Goal: Navigation & Orientation: Find specific page/section

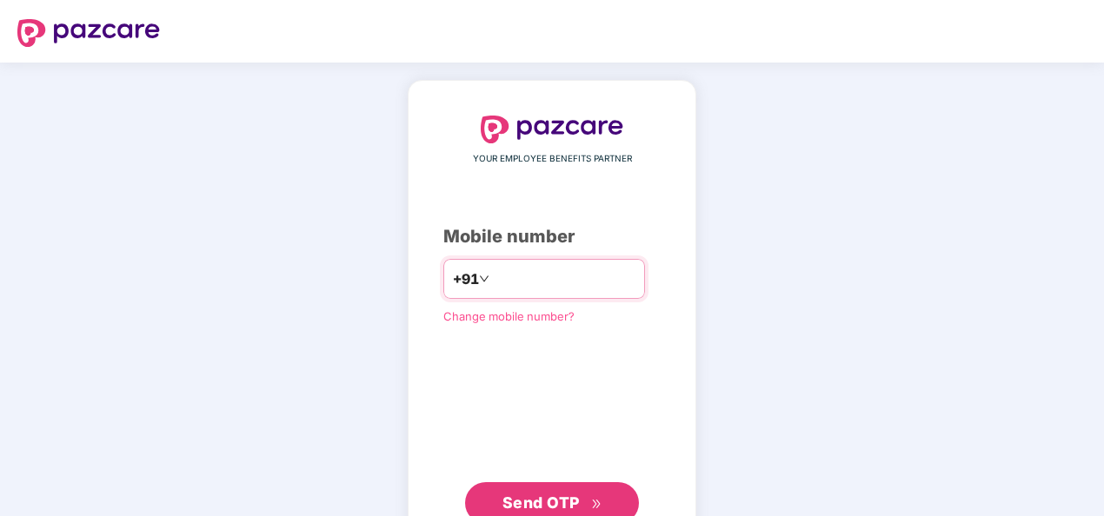
click at [499, 283] on input "number" at bounding box center [564, 279] width 143 height 28
click at [493, 272] on input "**********" at bounding box center [564, 279] width 143 height 28
click at [493, 275] on input "**********" at bounding box center [564, 279] width 143 height 28
type input "**********"
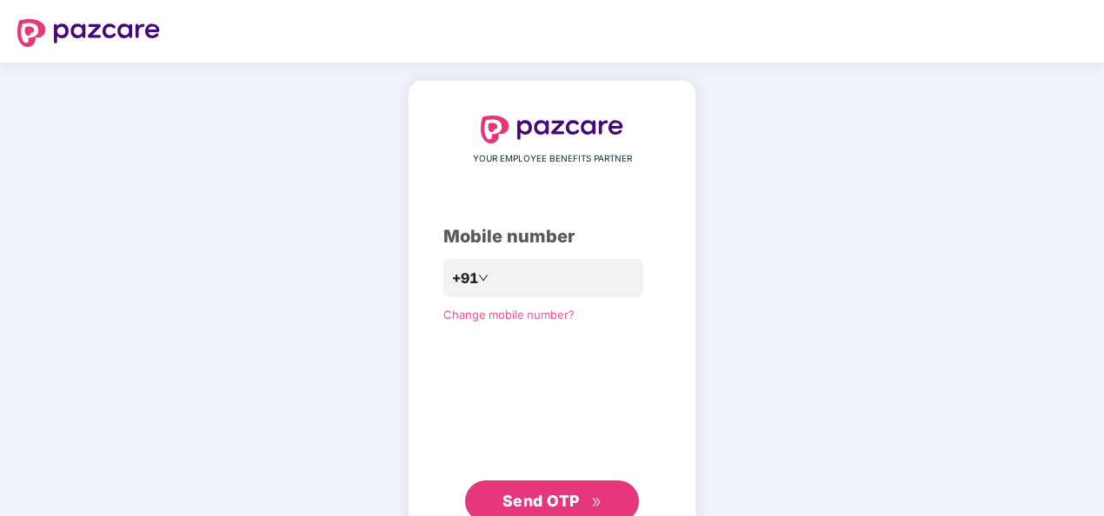
click at [541, 498] on span "Send OTP" at bounding box center [540, 501] width 77 height 18
click at [541, 492] on span "Send OTP" at bounding box center [540, 501] width 77 height 18
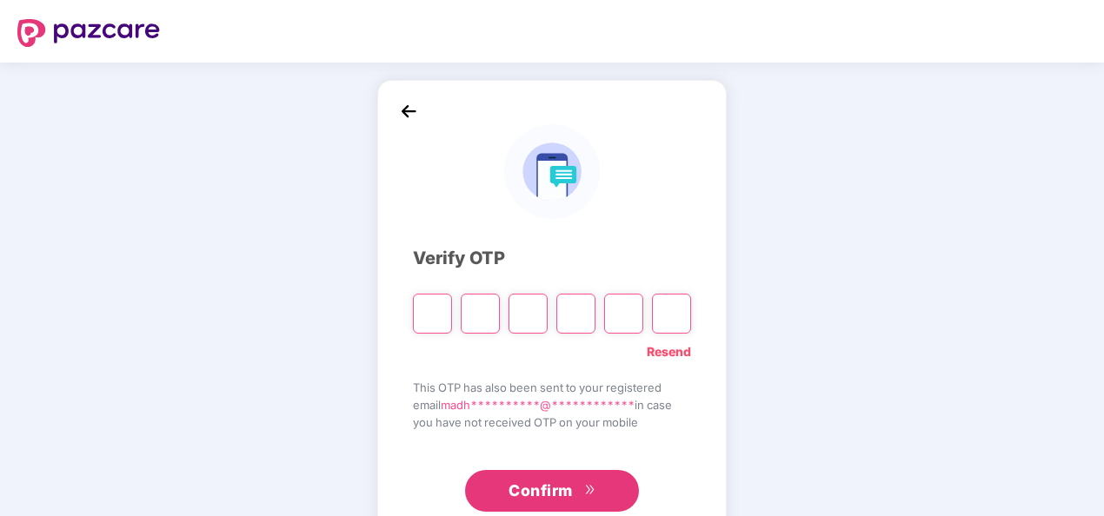
paste input "*"
type input "*"
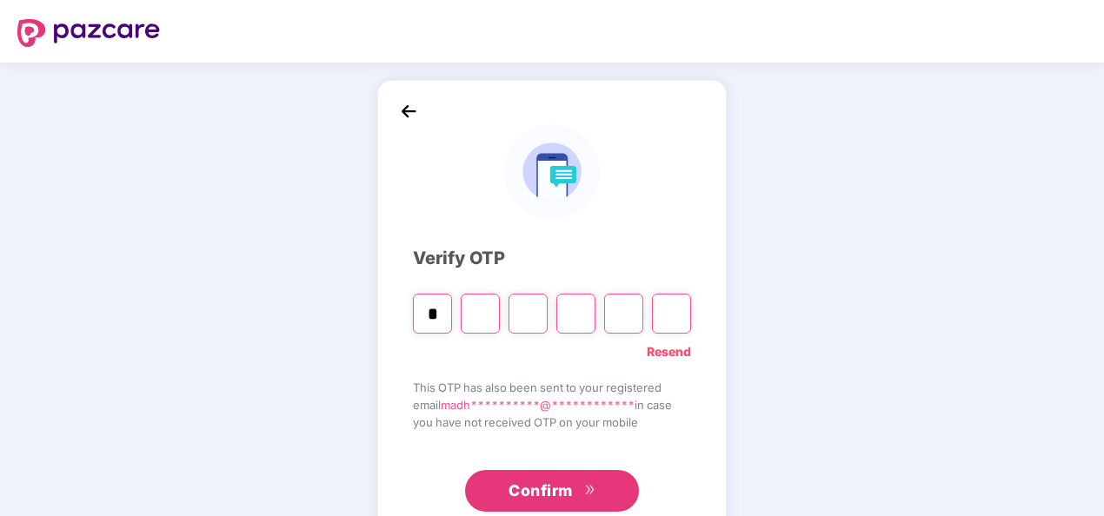
type input "*"
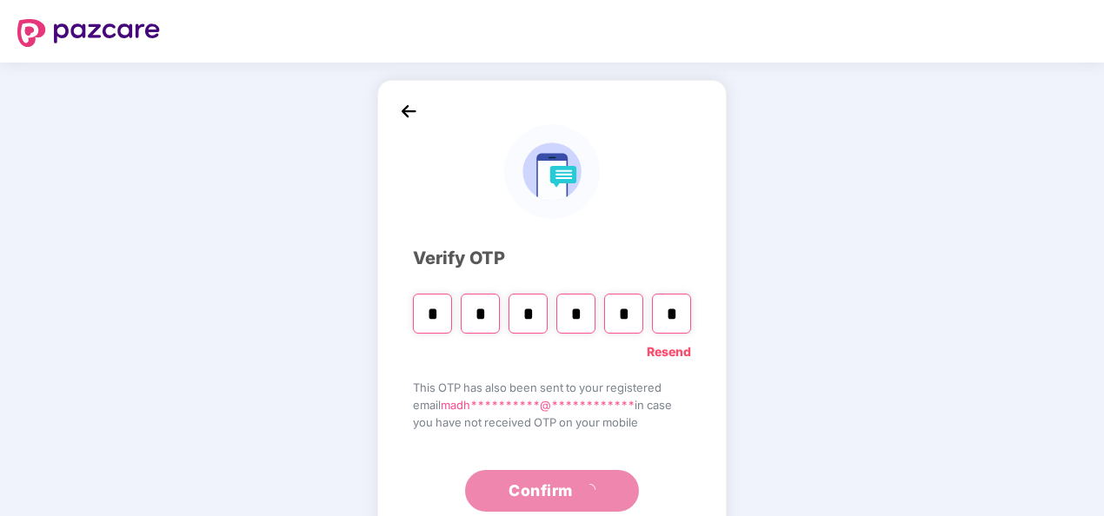
click at [445, 334] on div "Resend" at bounding box center [552, 348] width 278 height 28
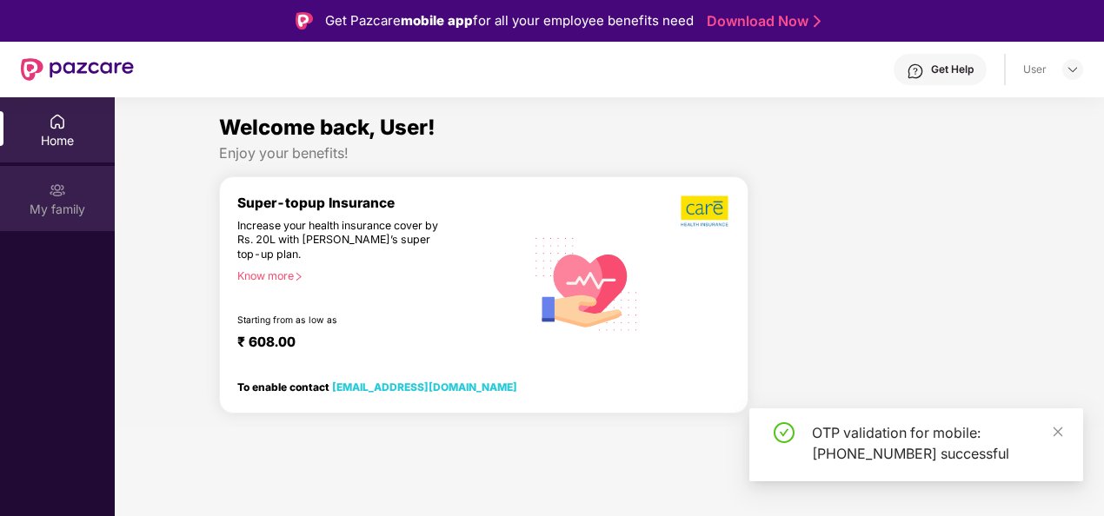
click at [53, 192] on img at bounding box center [57, 190] width 17 height 17
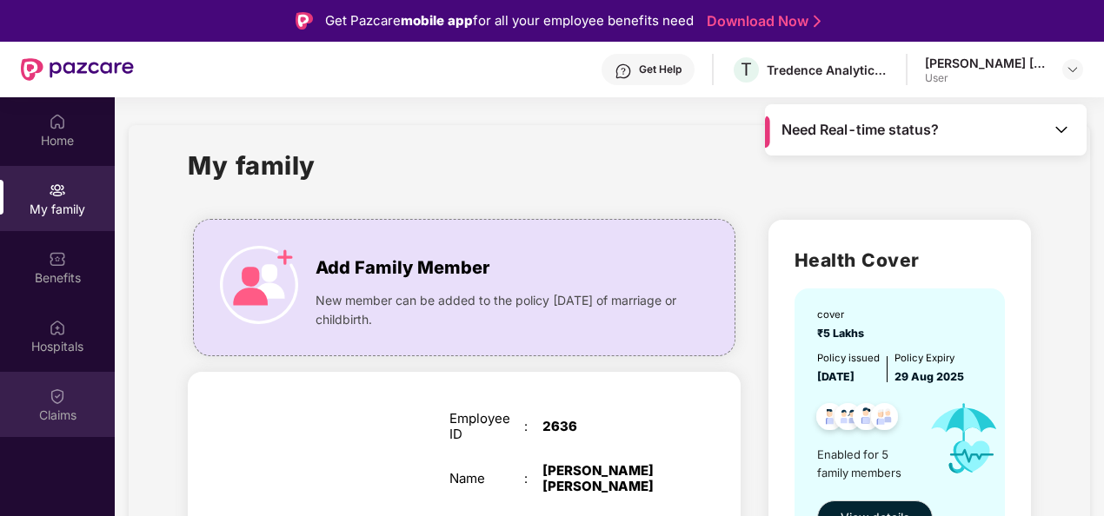
click at [61, 402] on img at bounding box center [57, 396] width 17 height 17
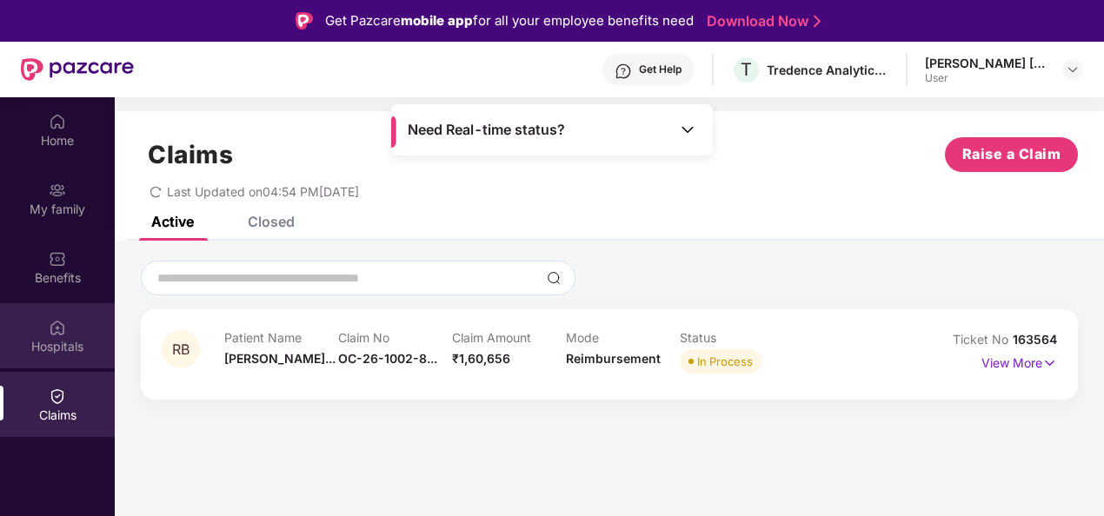
click at [44, 339] on div "Hospitals" at bounding box center [57, 346] width 115 height 17
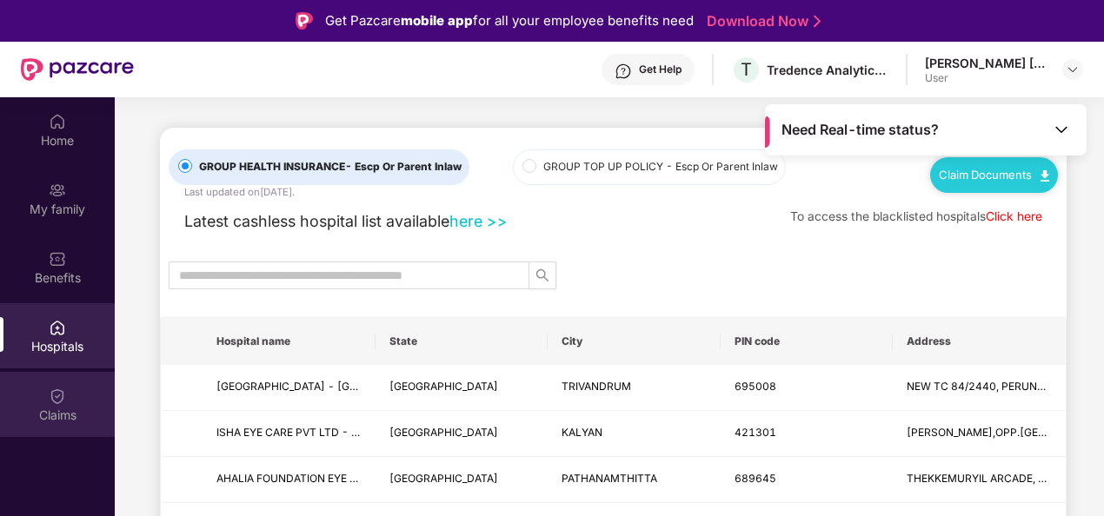
click at [49, 407] on div "Claims" at bounding box center [57, 415] width 115 height 17
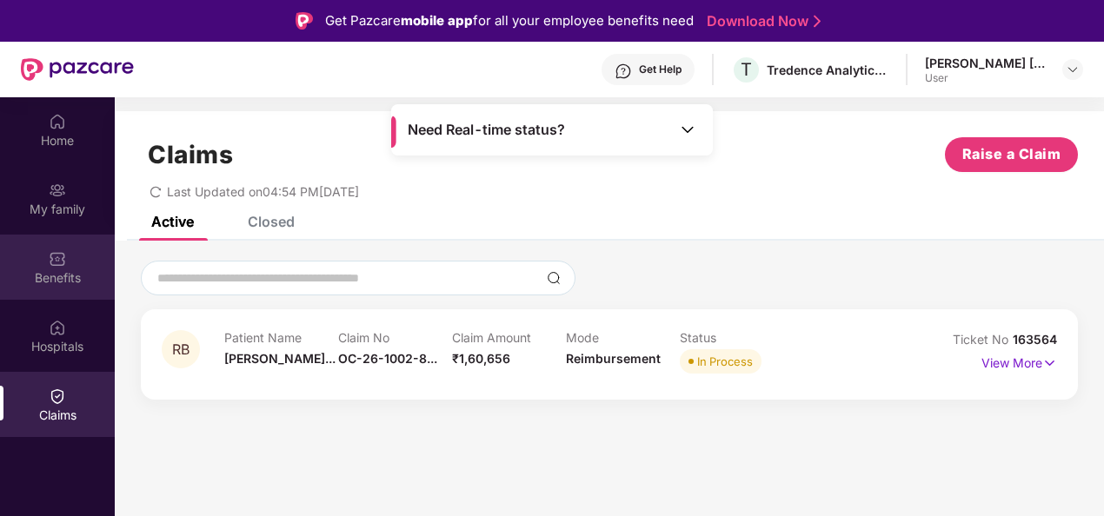
click at [43, 286] on div "Benefits" at bounding box center [57, 277] width 115 height 17
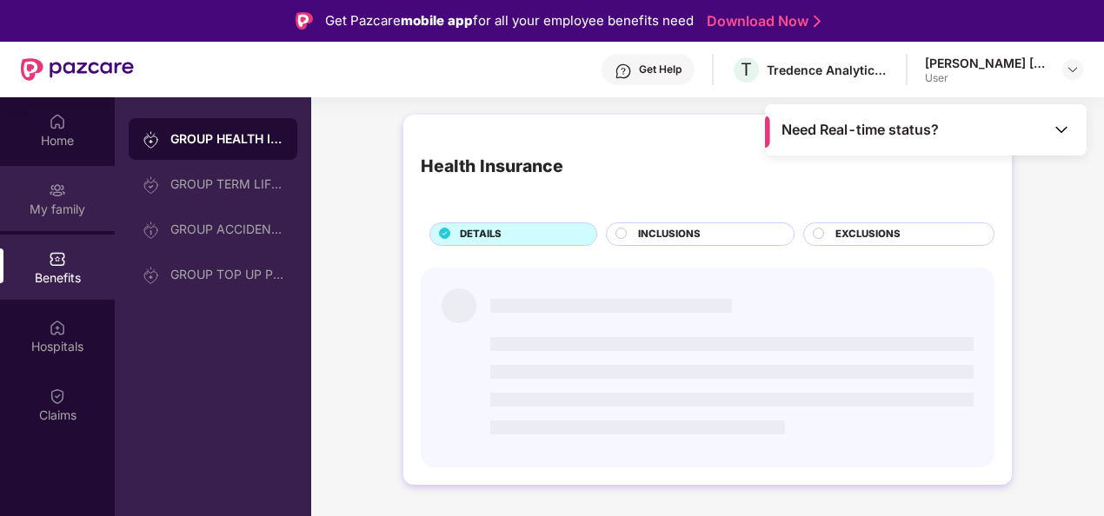
click at [54, 225] on div "My family" at bounding box center [57, 198] width 115 height 65
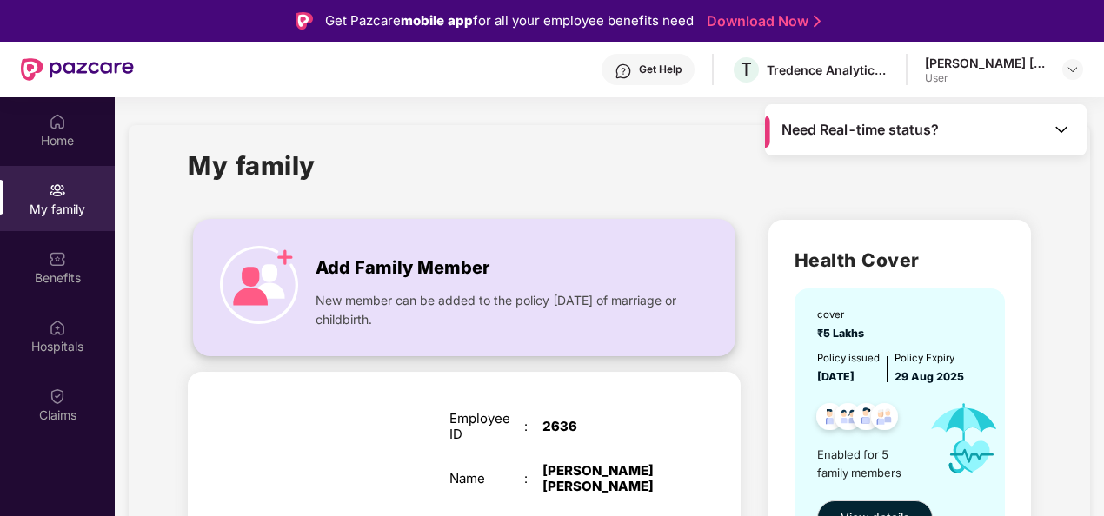
click at [282, 292] on img at bounding box center [259, 285] width 78 height 78
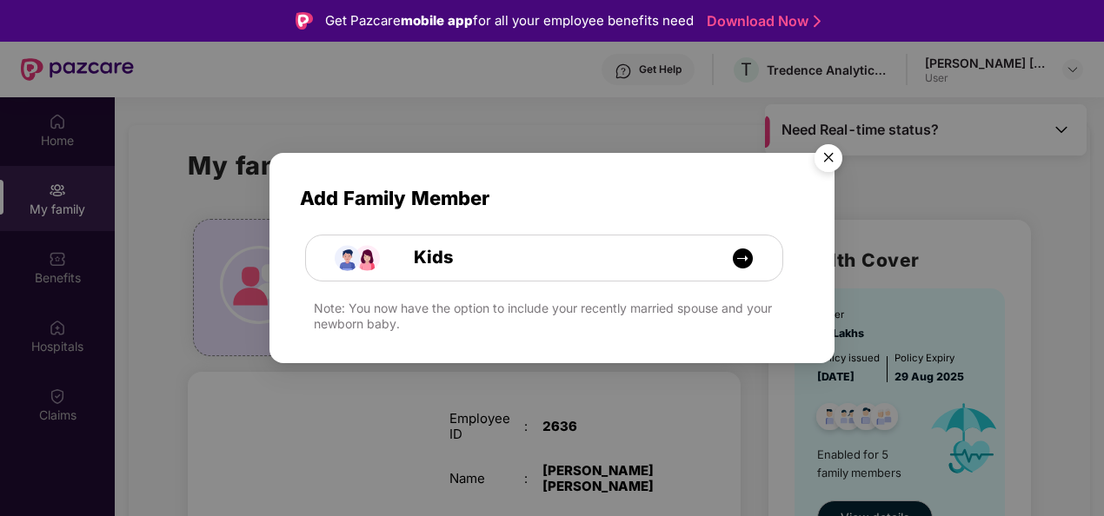
click at [837, 155] on img "Close" at bounding box center [828, 160] width 49 height 49
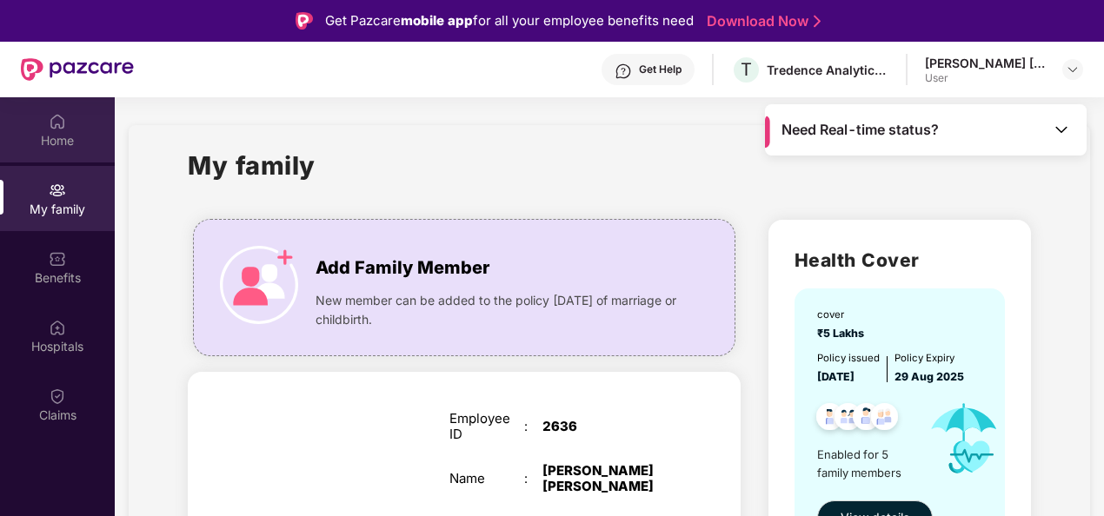
click at [50, 134] on div "Home" at bounding box center [57, 140] width 115 height 17
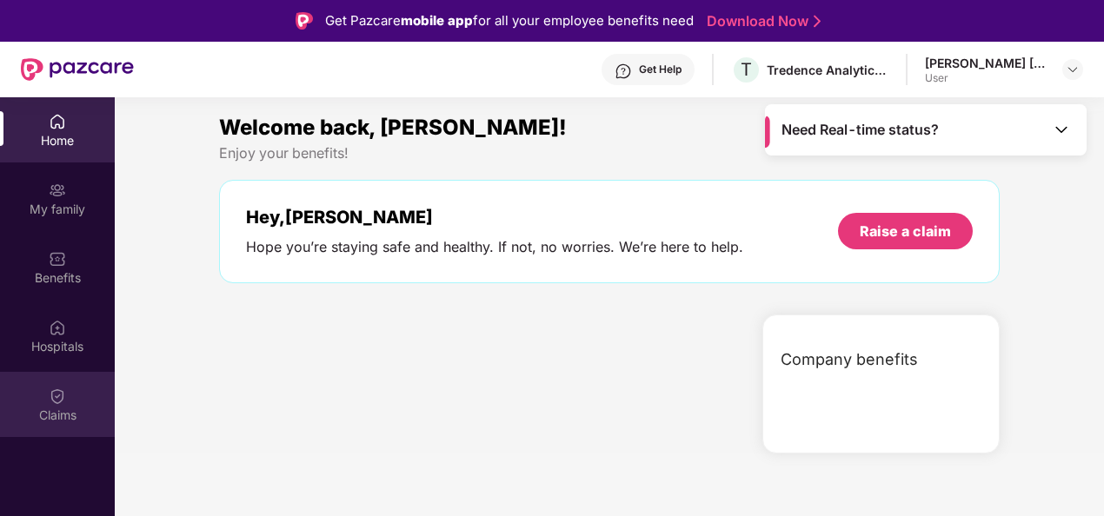
click at [43, 408] on div "Claims" at bounding box center [57, 415] width 115 height 17
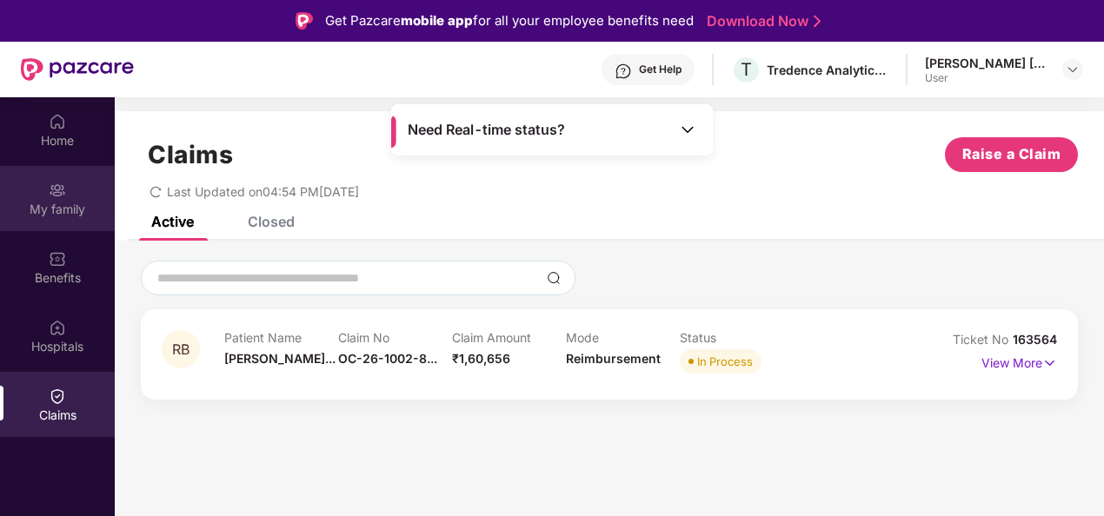
click at [53, 198] on img at bounding box center [57, 190] width 17 height 17
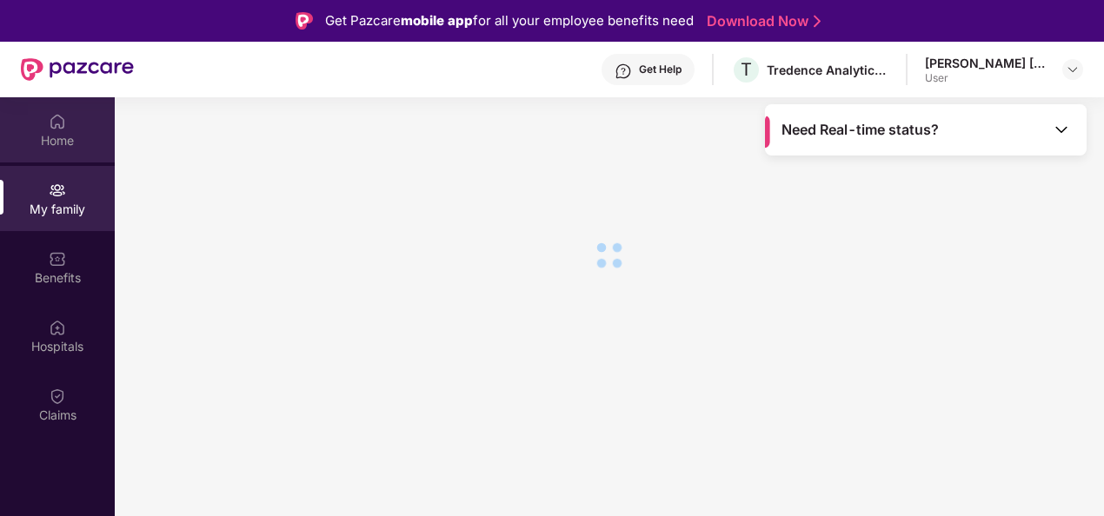
click at [73, 123] on div "Home" at bounding box center [57, 129] width 115 height 65
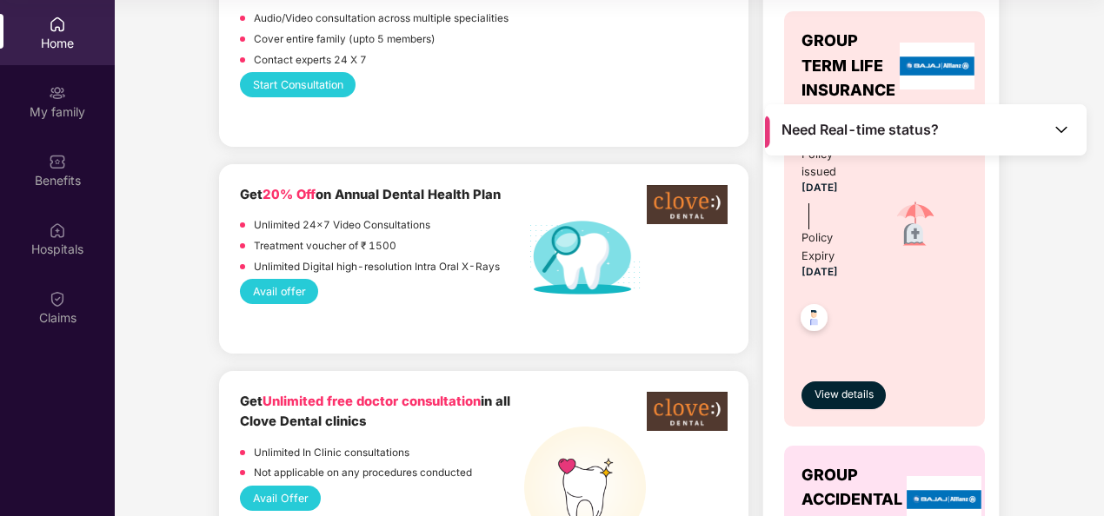
scroll to position [782, 0]
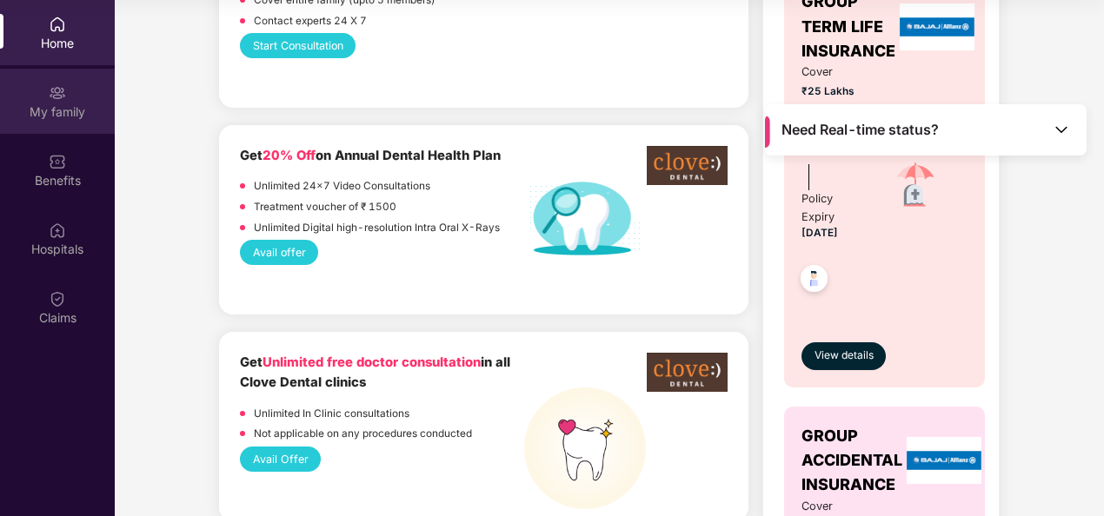
click at [57, 115] on div "My family" at bounding box center [57, 111] width 115 height 17
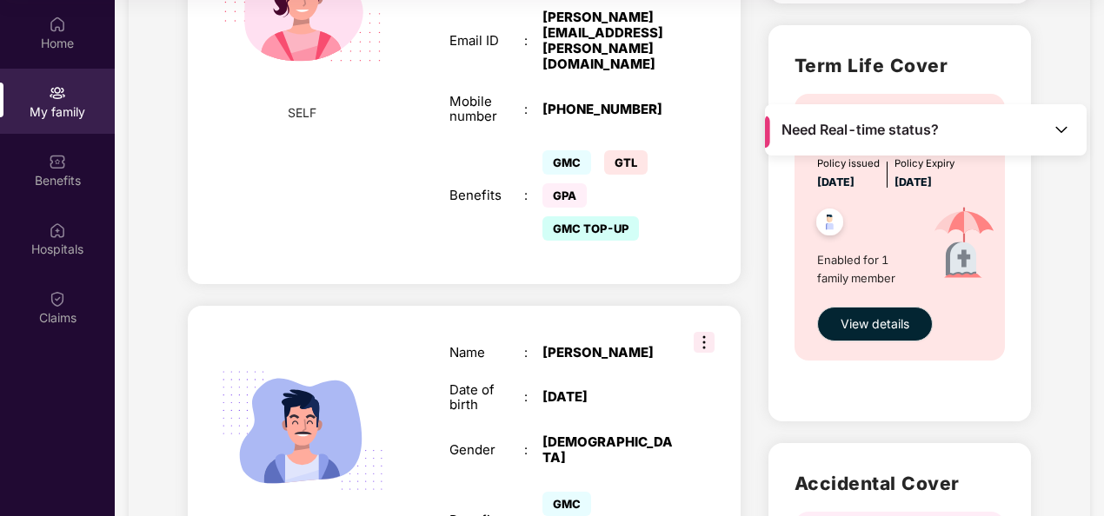
scroll to position [608, 0]
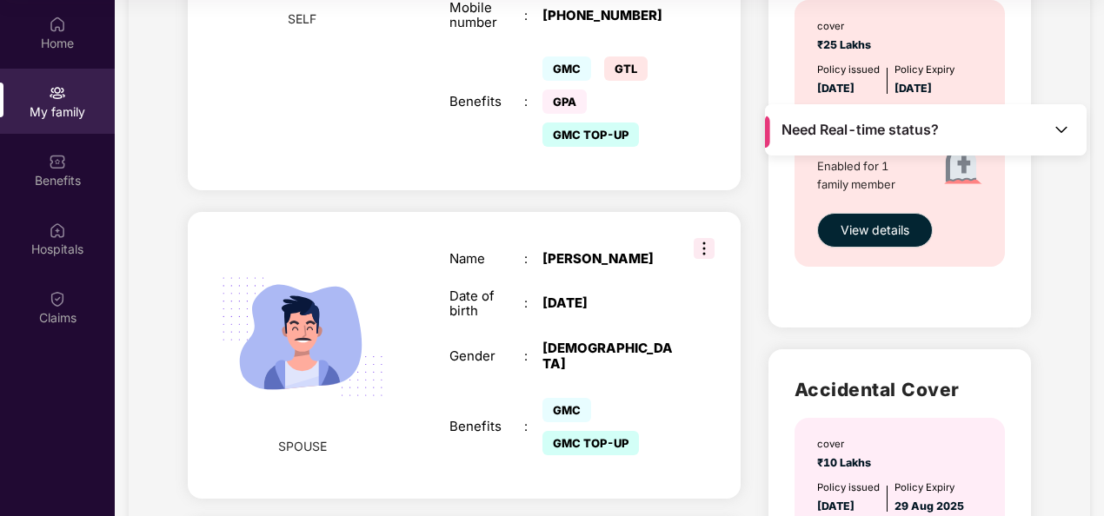
click at [707, 238] on img at bounding box center [703, 248] width 21 height 21
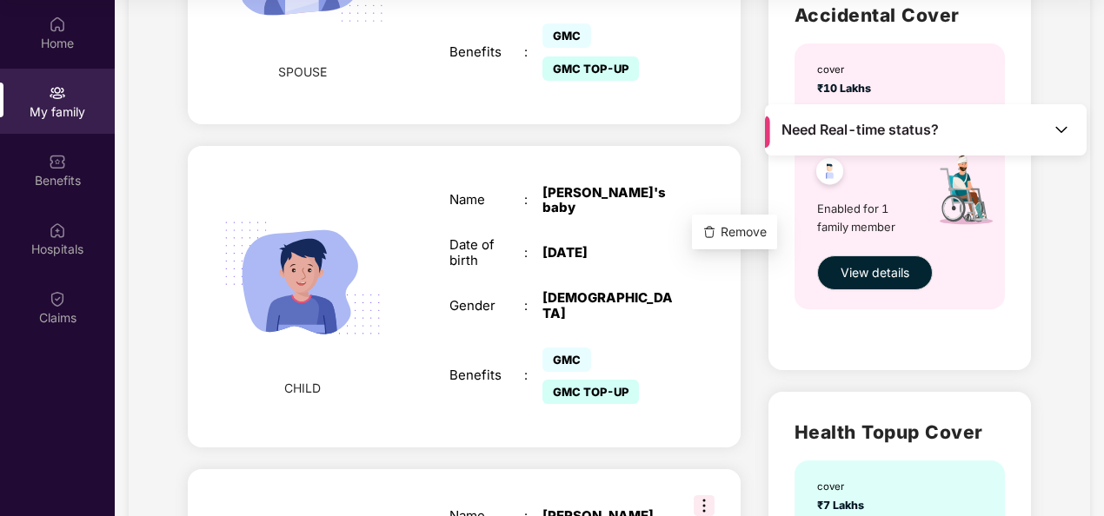
scroll to position [956, 0]
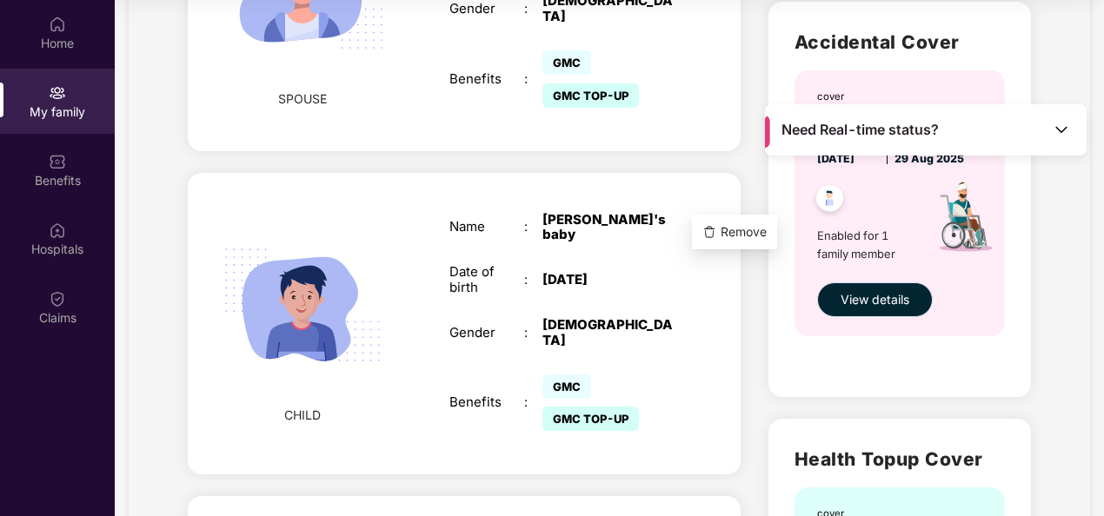
click at [862, 304] on span "View details" at bounding box center [874, 299] width 69 height 19
